Goal: Task Accomplishment & Management: Manage account settings

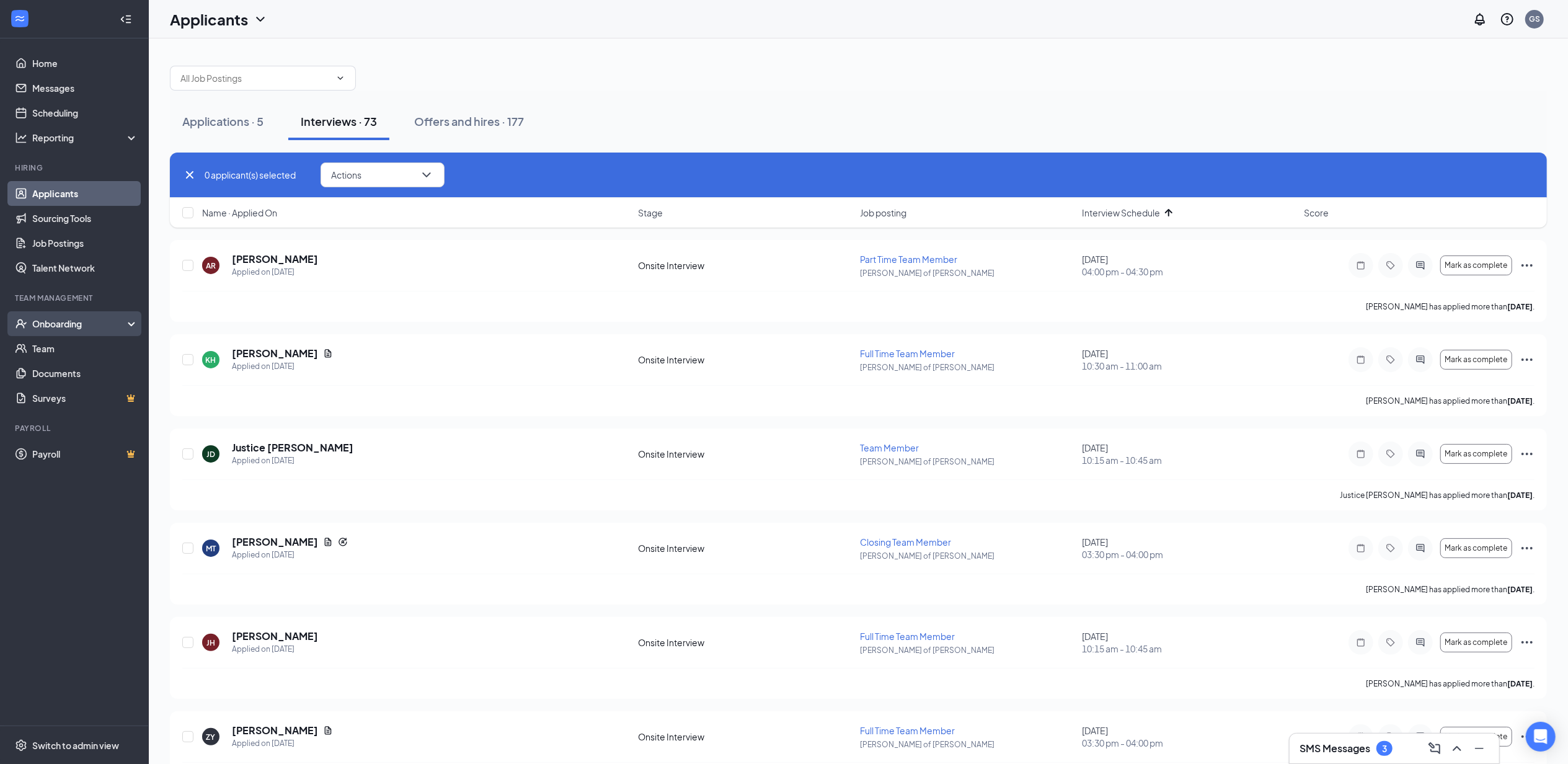
click at [61, 328] on div "Onboarding" at bounding box center [79, 324] width 95 height 13
click at [63, 353] on link "Overview" at bounding box center [85, 349] width 106 height 25
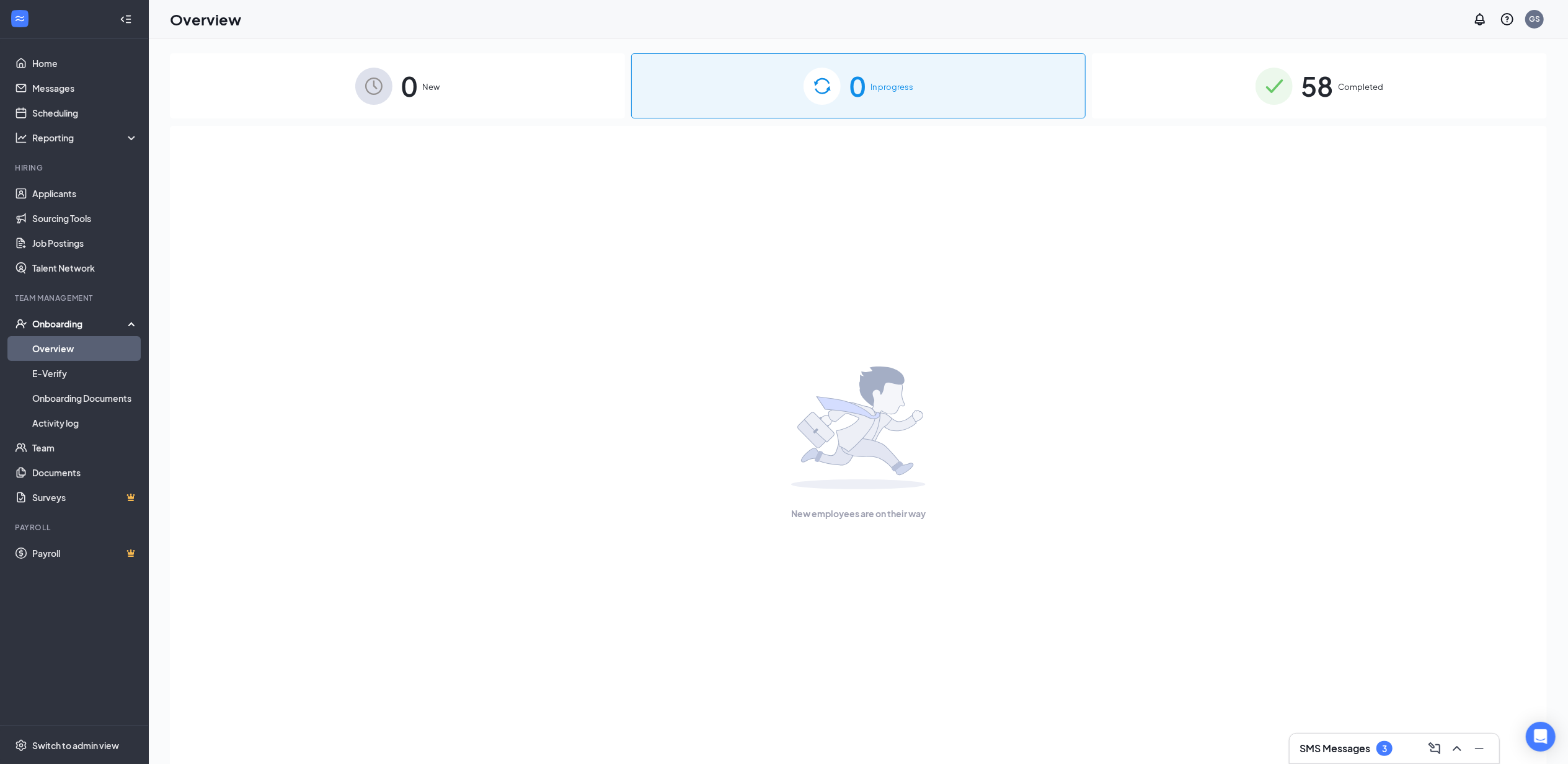
click at [75, 319] on div "Onboarding" at bounding box center [79, 324] width 95 height 13
click at [460, 90] on div "0 New" at bounding box center [398, 86] width 455 height 65
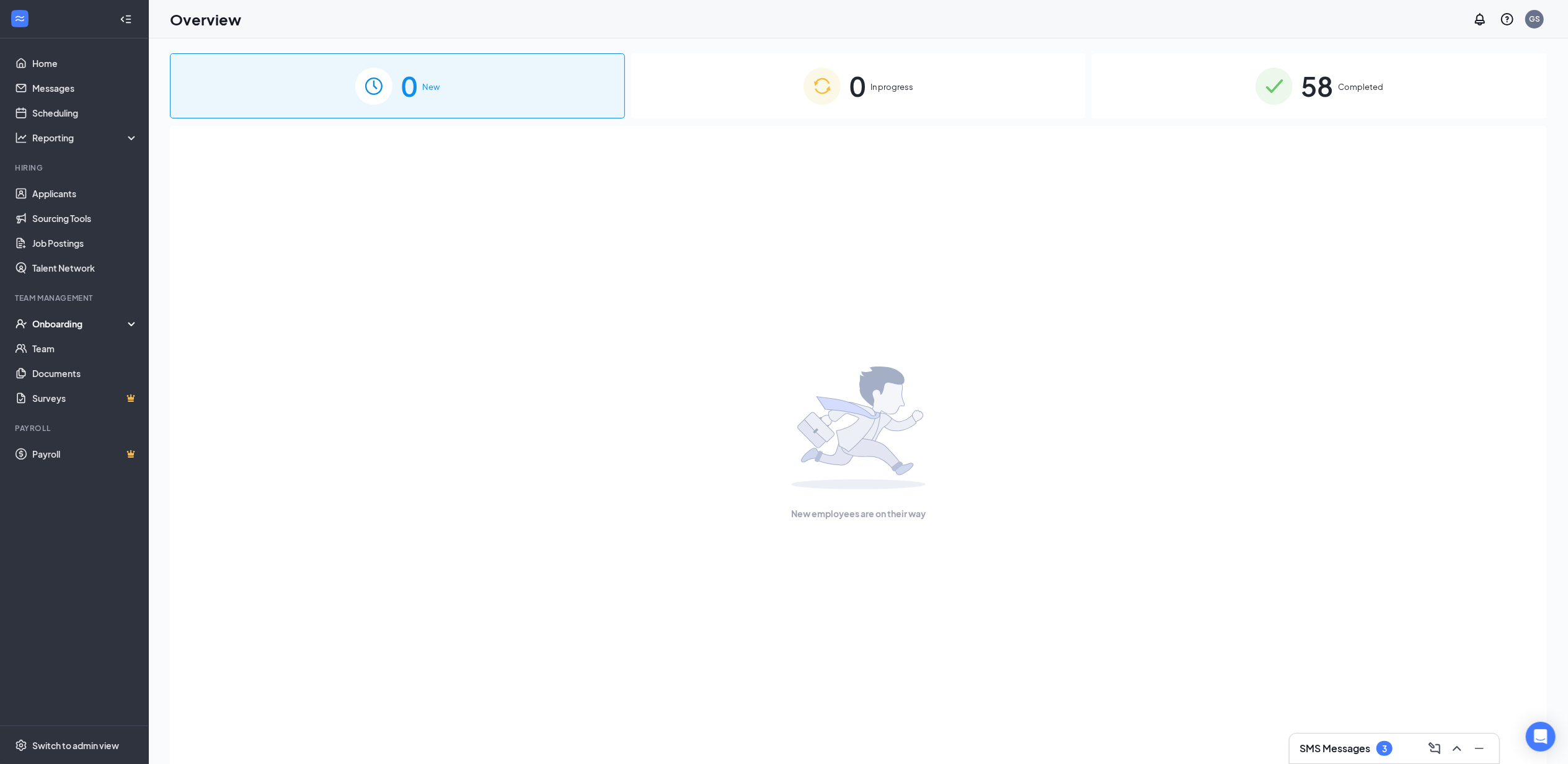
click at [767, 95] on div "0 In progress" at bounding box center [859, 86] width 455 height 65
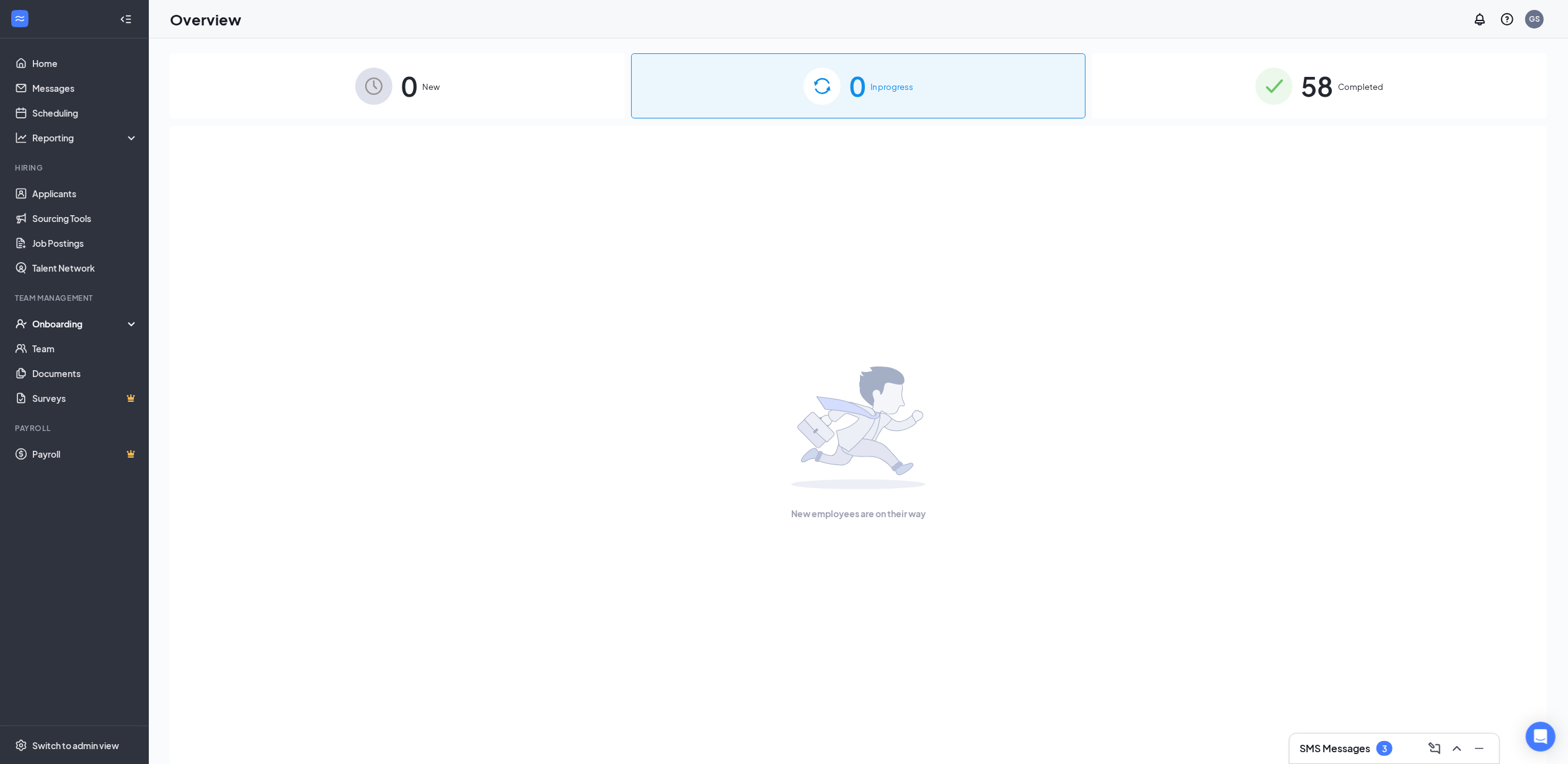
click at [526, 102] on div "0 New" at bounding box center [398, 86] width 455 height 65
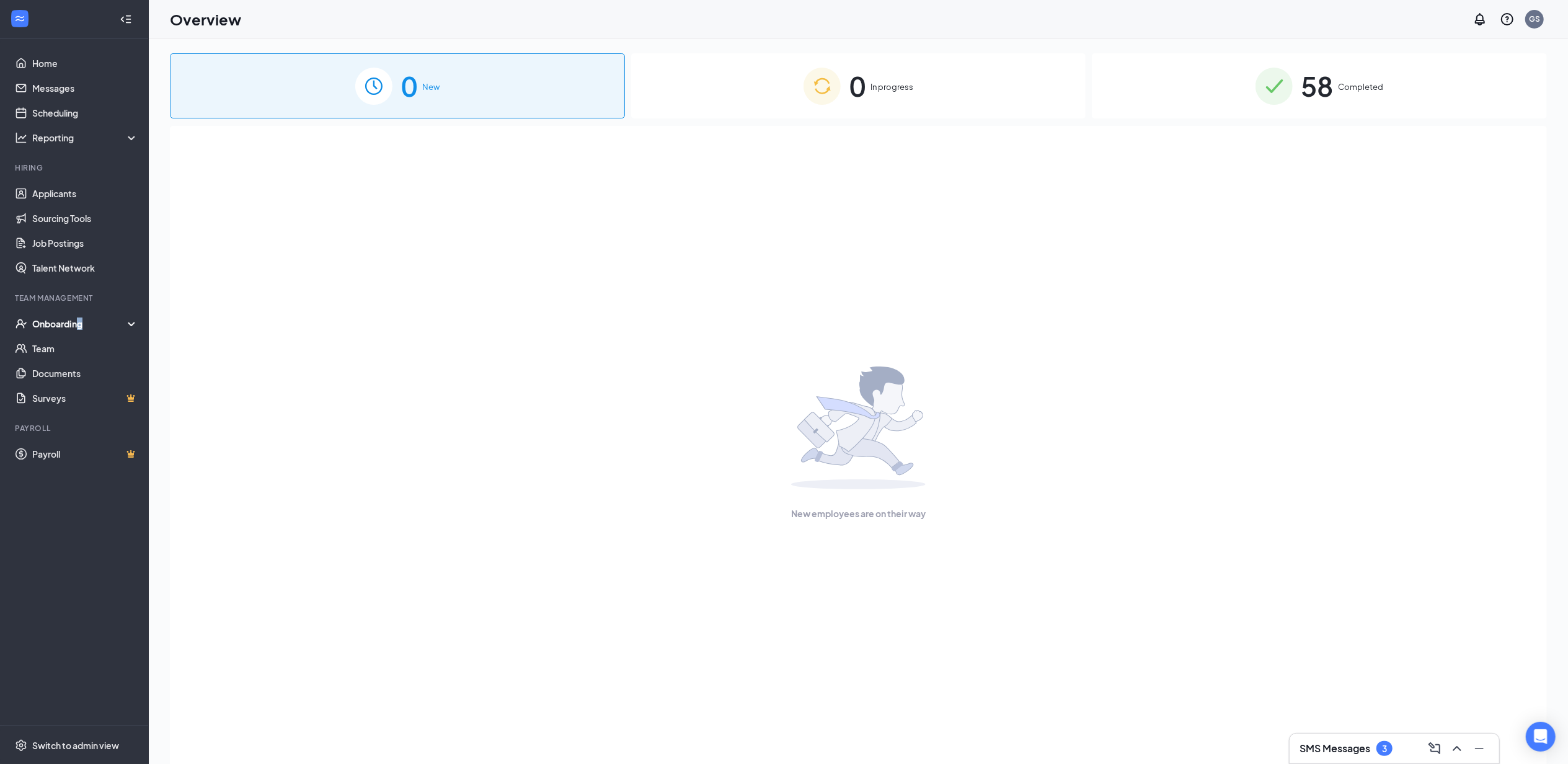
click at [78, 325] on div "Onboarding" at bounding box center [79, 324] width 95 height 13
